Goal: Information Seeking & Learning: Learn about a topic

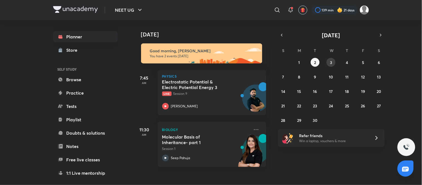
click at [332, 60] on abbr "3" at bounding box center [331, 62] width 2 height 5
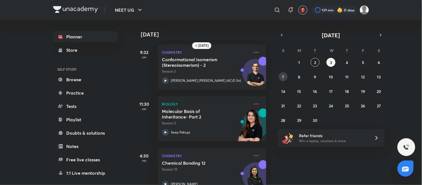
click at [281, 76] on button "7" at bounding box center [283, 76] width 9 height 9
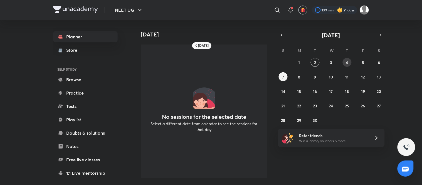
click at [346, 59] on button "4" at bounding box center [347, 62] width 9 height 9
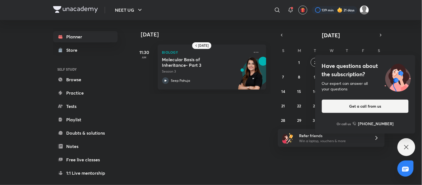
click at [361, 60] on div "Have questions about the subscription? Our expert can answer all your questions…" at bounding box center [365, 94] width 100 height 79
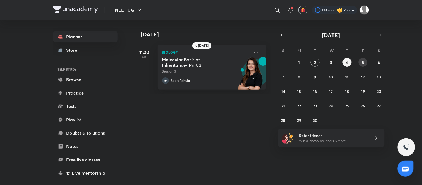
click at [361, 60] on button "5" at bounding box center [363, 62] width 9 height 9
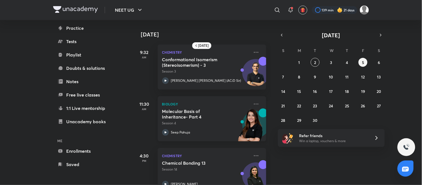
scroll to position [68, 0]
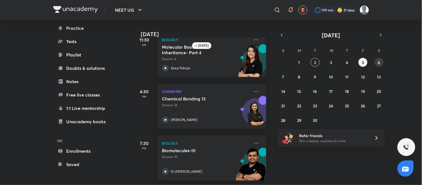
click at [379, 60] on abbr "6" at bounding box center [379, 62] width 2 height 5
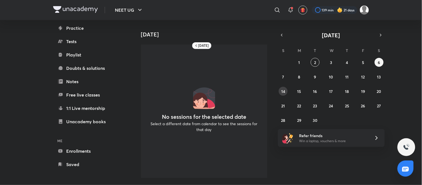
click at [282, 87] on button "14" at bounding box center [283, 91] width 9 height 9
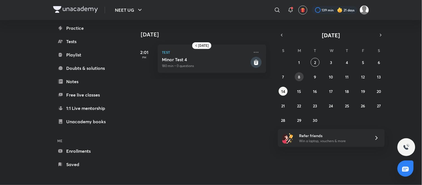
click at [298, 77] on abbr "8" at bounding box center [299, 76] width 2 height 5
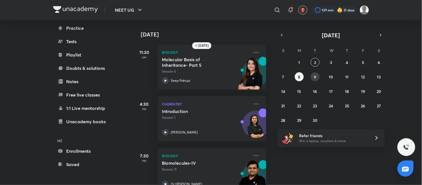
click at [317, 75] on button "9" at bounding box center [315, 76] width 9 height 9
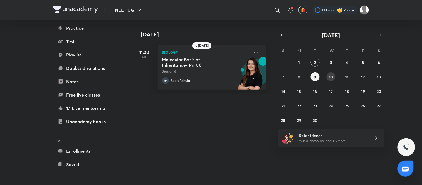
click at [330, 73] on button "10" at bounding box center [331, 76] width 9 height 9
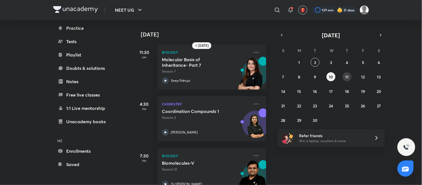
click at [347, 76] on abbr "11" at bounding box center [347, 76] width 3 height 5
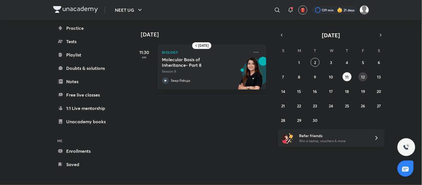
click at [362, 78] on abbr "12" at bounding box center [364, 76] width 4 height 5
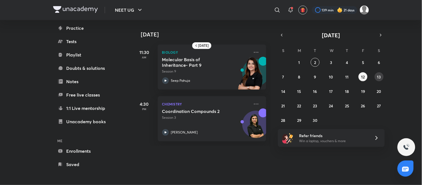
click at [379, 79] on abbr "13" at bounding box center [380, 76] width 4 height 5
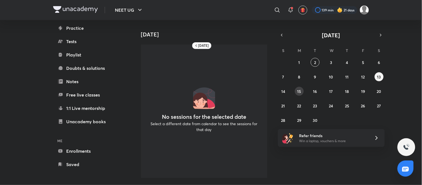
click at [299, 91] on abbr "15" at bounding box center [300, 91] width 4 height 5
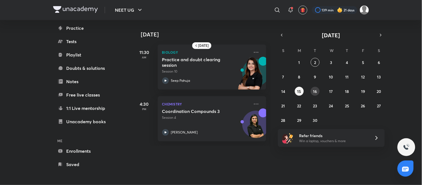
click at [311, 91] on button "16" at bounding box center [315, 91] width 9 height 9
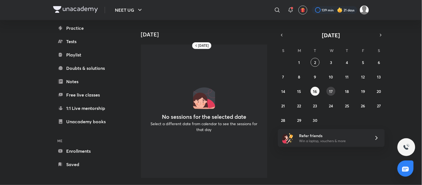
click at [330, 94] on button "17" at bounding box center [331, 91] width 9 height 9
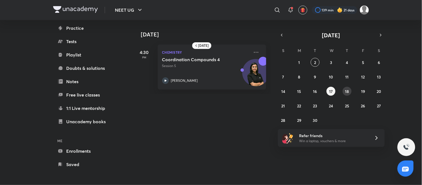
click at [348, 89] on abbr "18" at bounding box center [347, 91] width 4 height 5
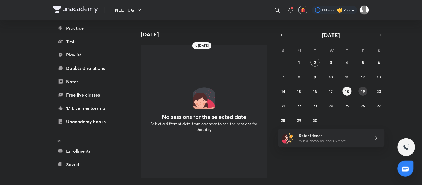
click at [363, 89] on abbr "19" at bounding box center [363, 91] width 4 height 5
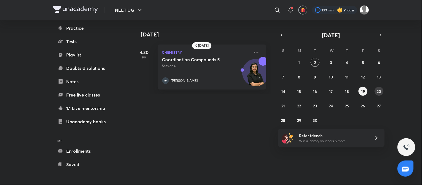
click at [377, 89] on button "20" at bounding box center [379, 91] width 9 height 9
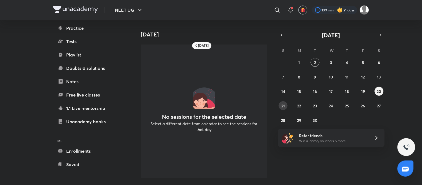
click at [284, 104] on abbr "21" at bounding box center [284, 105] width 4 height 5
click at [313, 63] on button "2" at bounding box center [315, 62] width 9 height 9
